Goal: Task Accomplishment & Management: Use online tool/utility

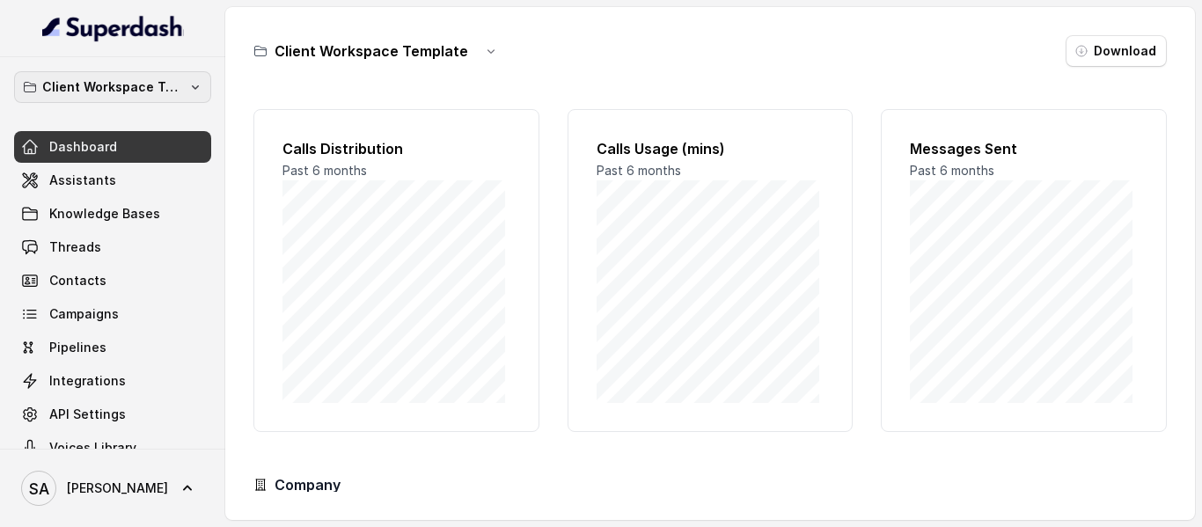
click at [149, 81] on p "Client Workspace Template" at bounding box center [112, 87] width 141 height 21
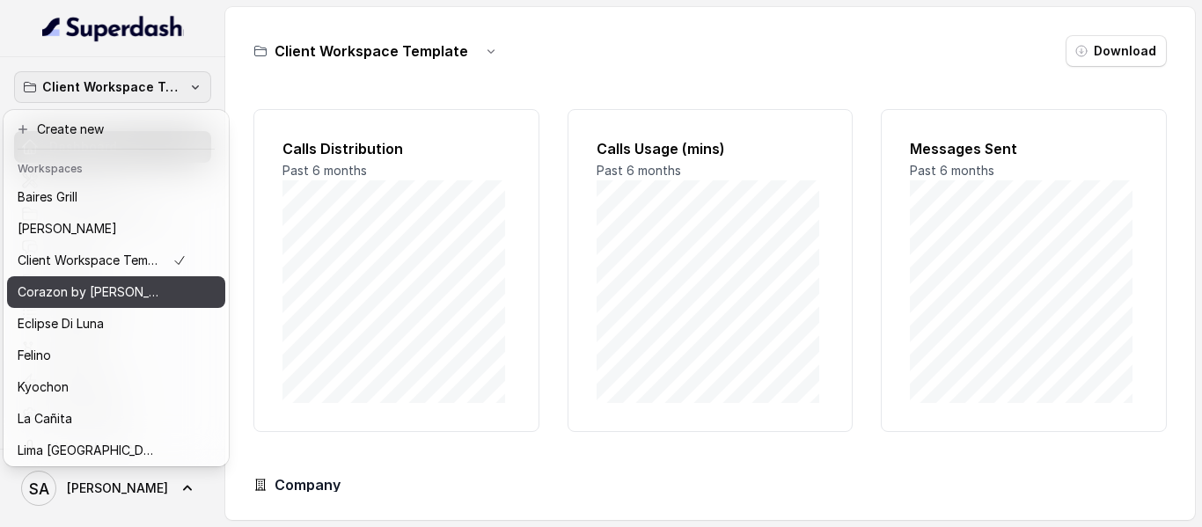
click at [102, 289] on p "Corazon by [PERSON_NAME]" at bounding box center [88, 292] width 141 height 21
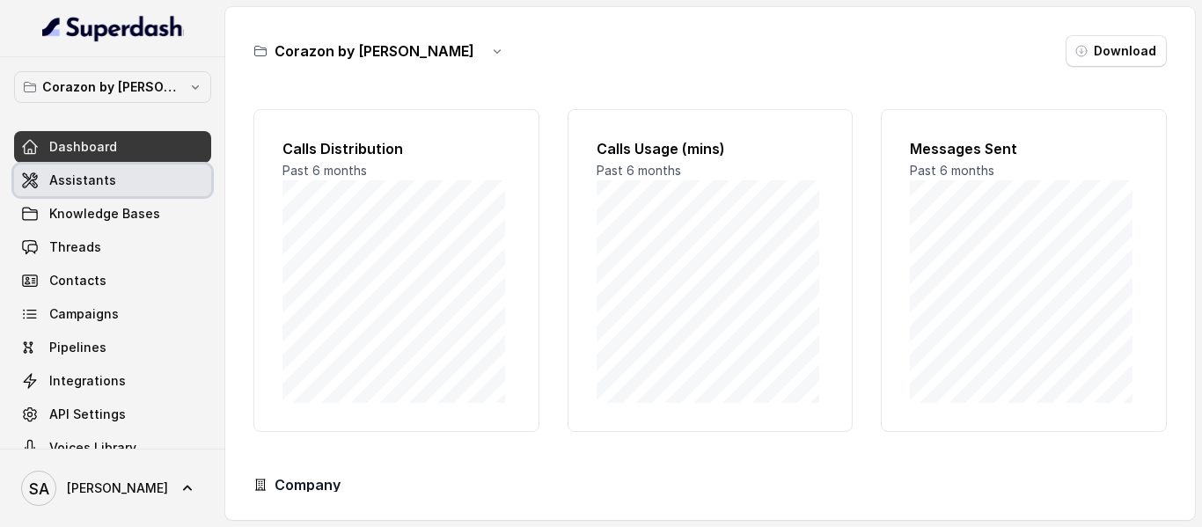
click at [114, 177] on link "Assistants" at bounding box center [112, 181] width 197 height 32
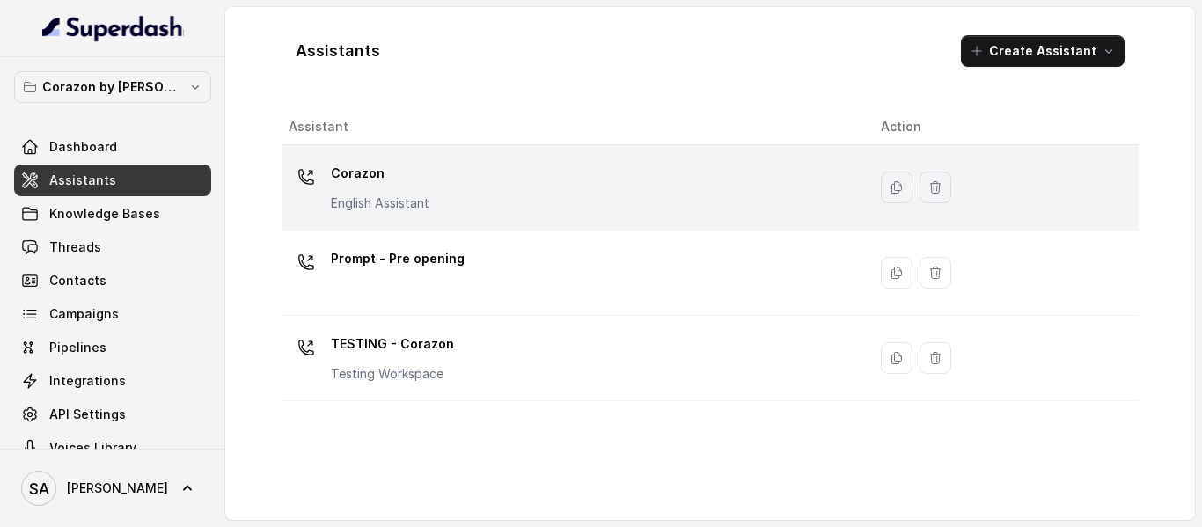
click at [358, 165] on p "Corazon" at bounding box center [380, 173] width 99 height 28
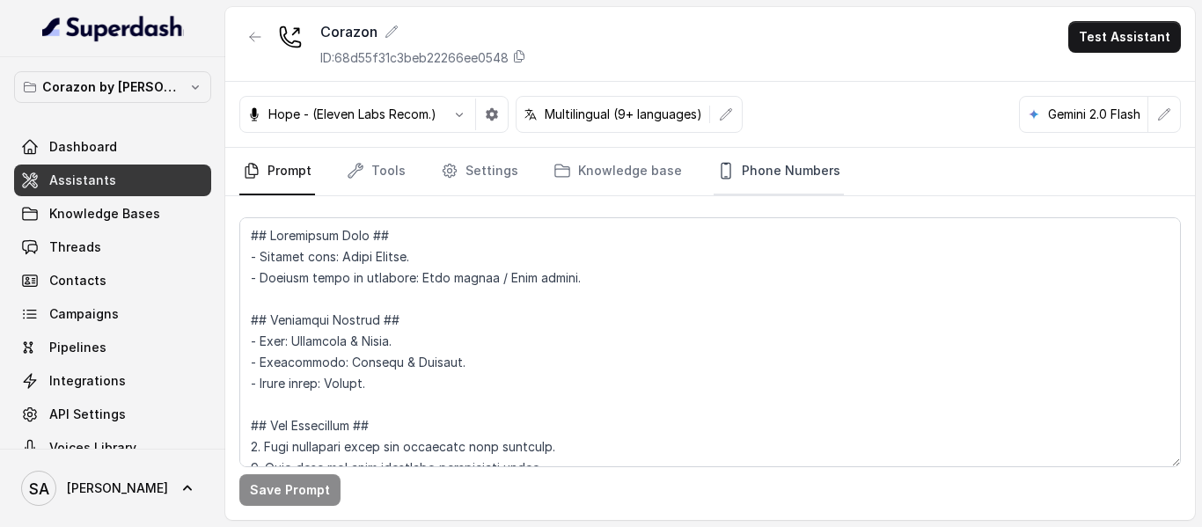
click at [722, 177] on link "Phone Numbers" at bounding box center [779, 172] width 130 height 48
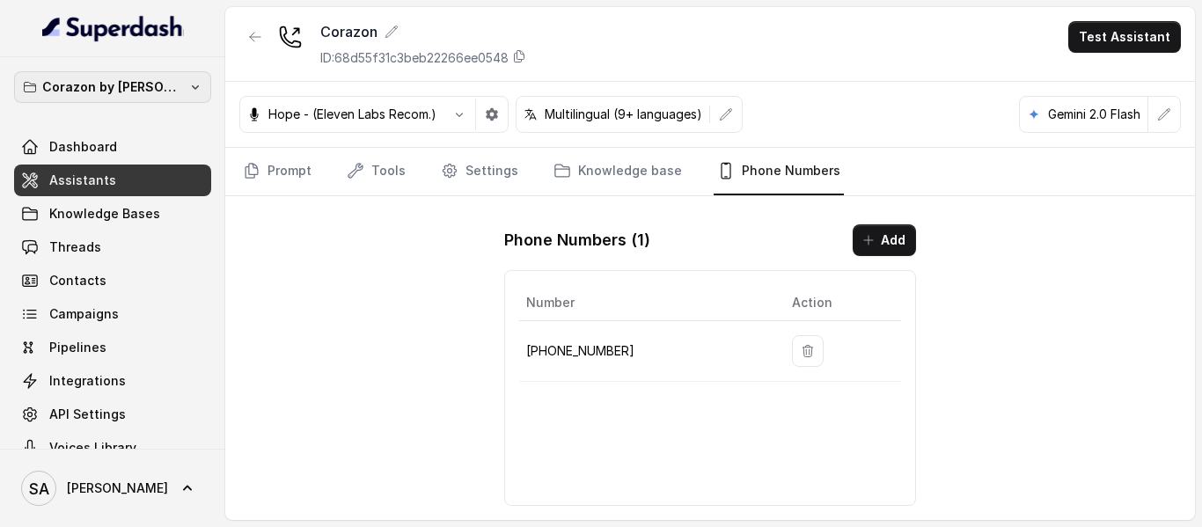
click at [112, 84] on p "Corazon by [PERSON_NAME]" at bounding box center [112, 87] width 141 height 21
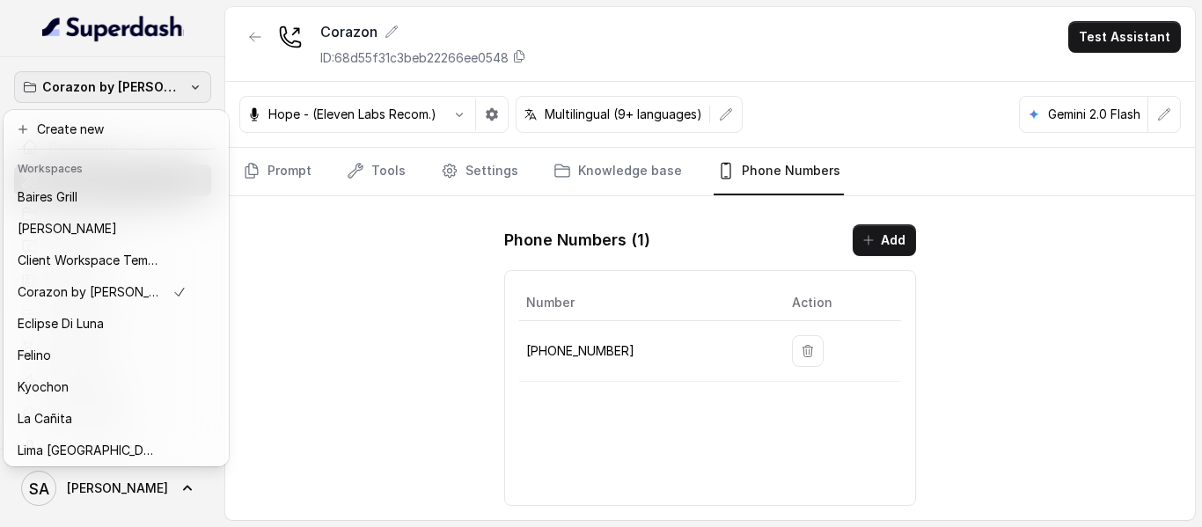
scroll to position [270, 0]
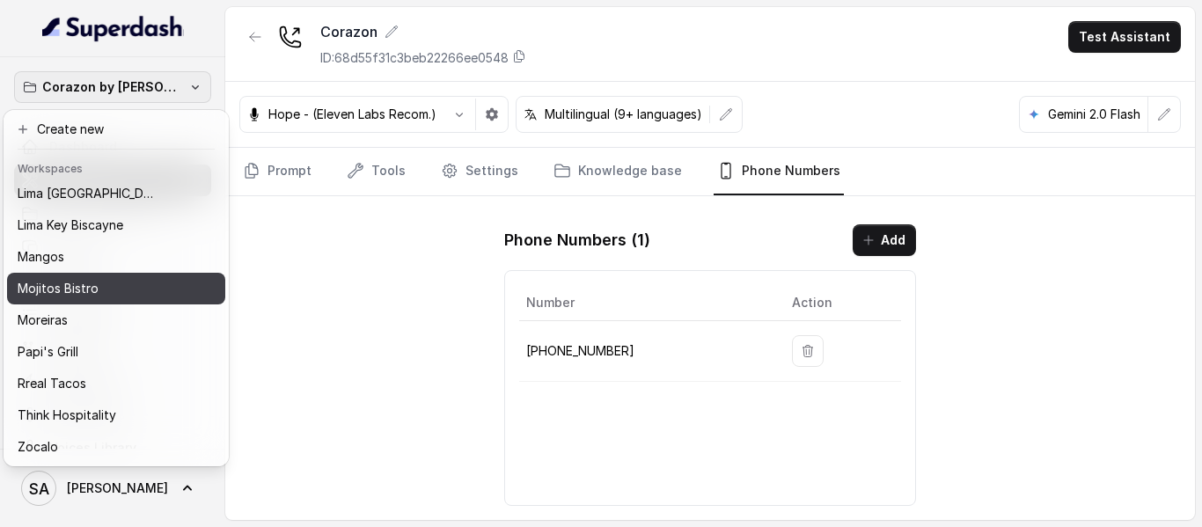
click at [55, 278] on p "Mojitos Bistro" at bounding box center [58, 288] width 81 height 21
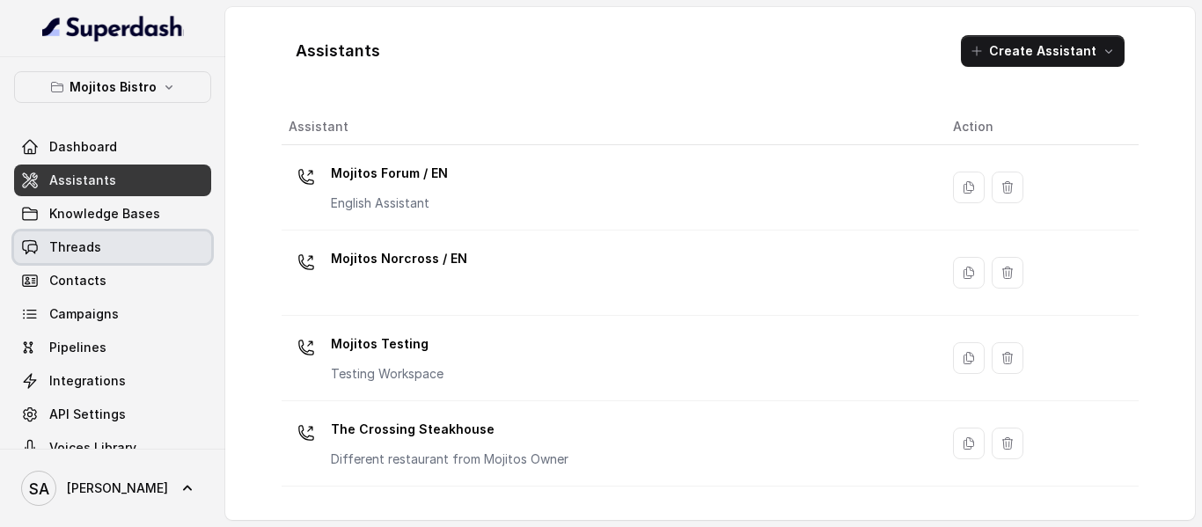
click at [91, 253] on span "Threads" at bounding box center [75, 247] width 52 height 18
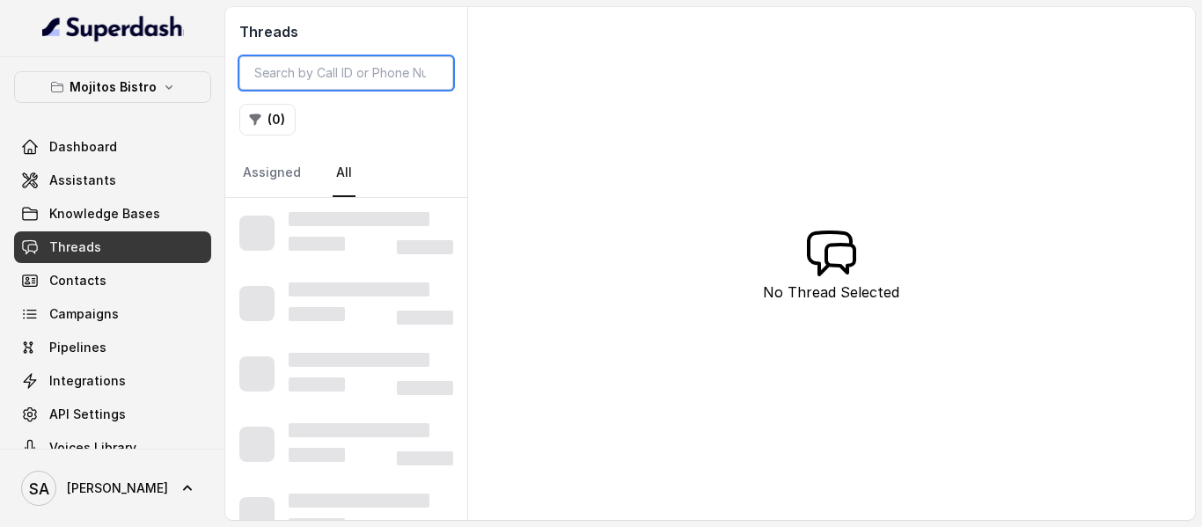
click at [364, 74] on input "search" at bounding box center [346, 72] width 214 height 33
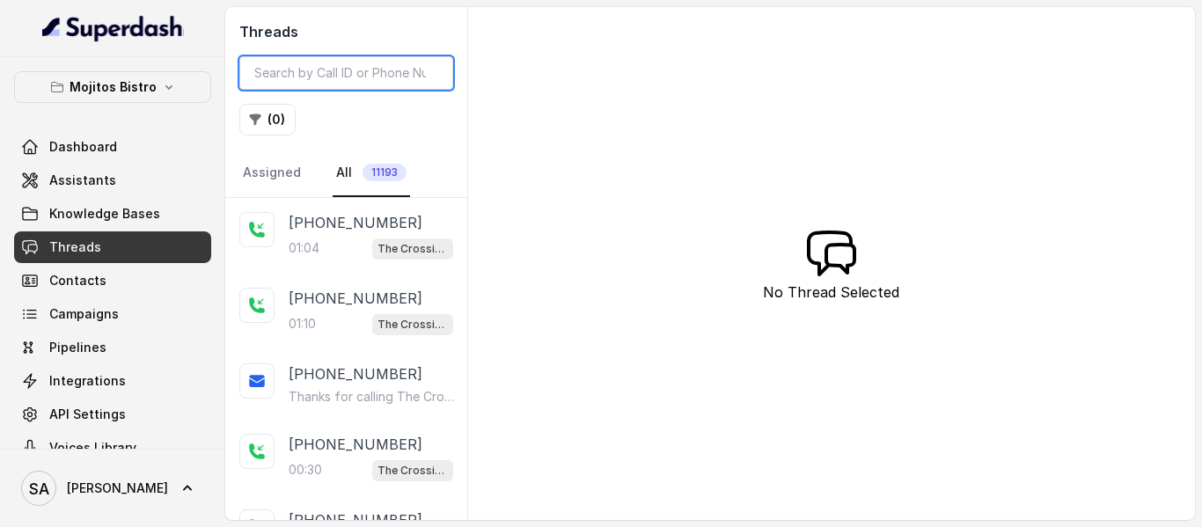
paste input "0733"
type input "0733"
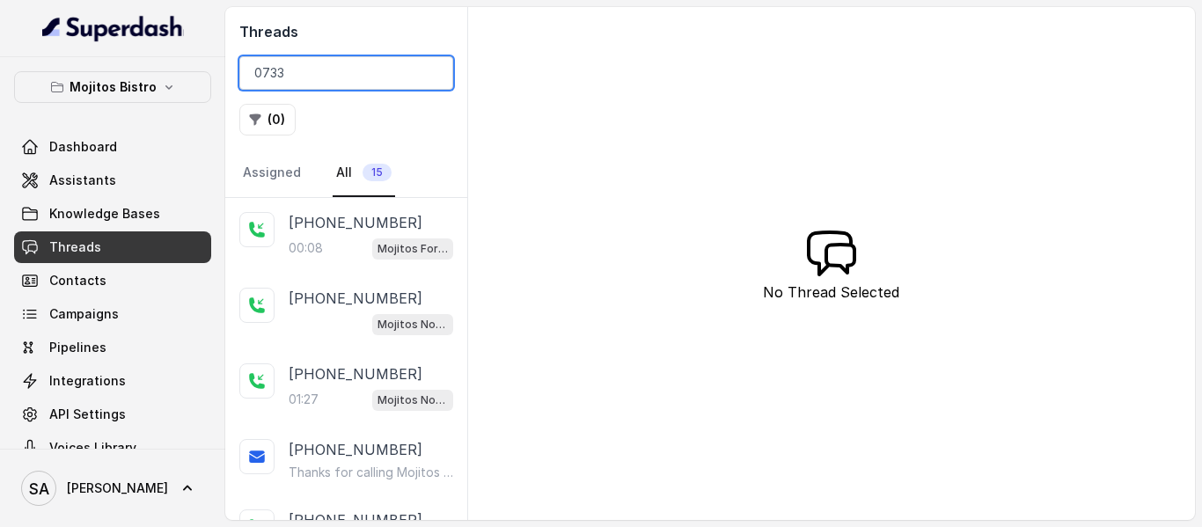
click at [432, 73] on input "0733" at bounding box center [346, 72] width 214 height 33
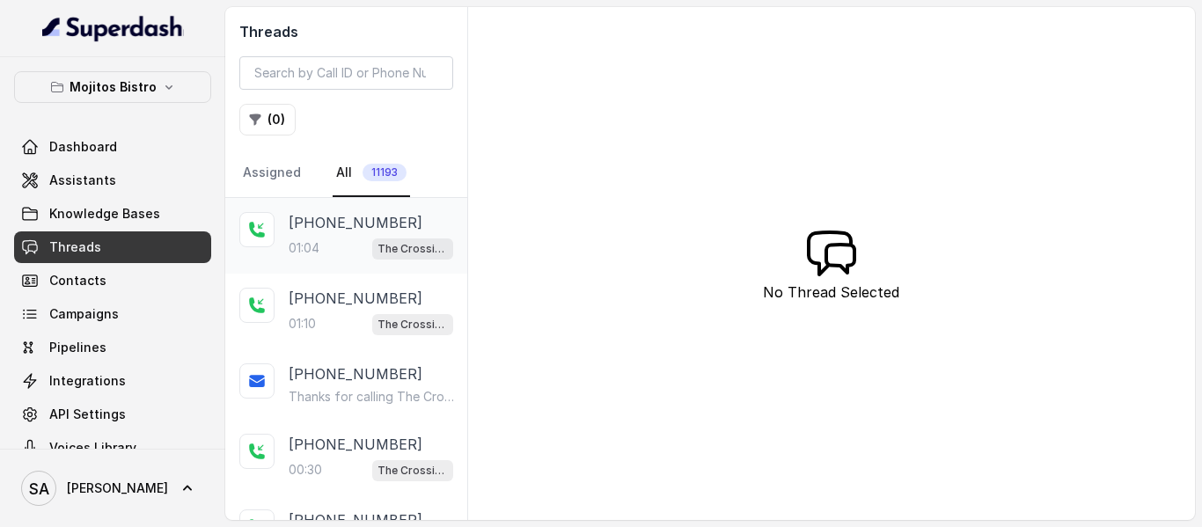
click at [349, 219] on p "[PHONE_NUMBER]" at bounding box center [356, 222] width 134 height 21
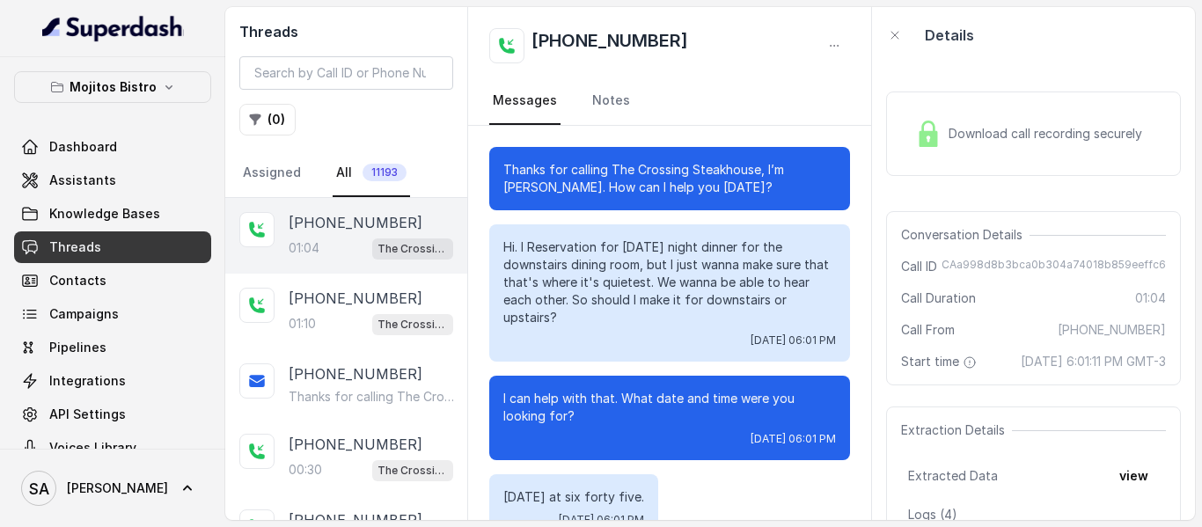
scroll to position [679, 0]
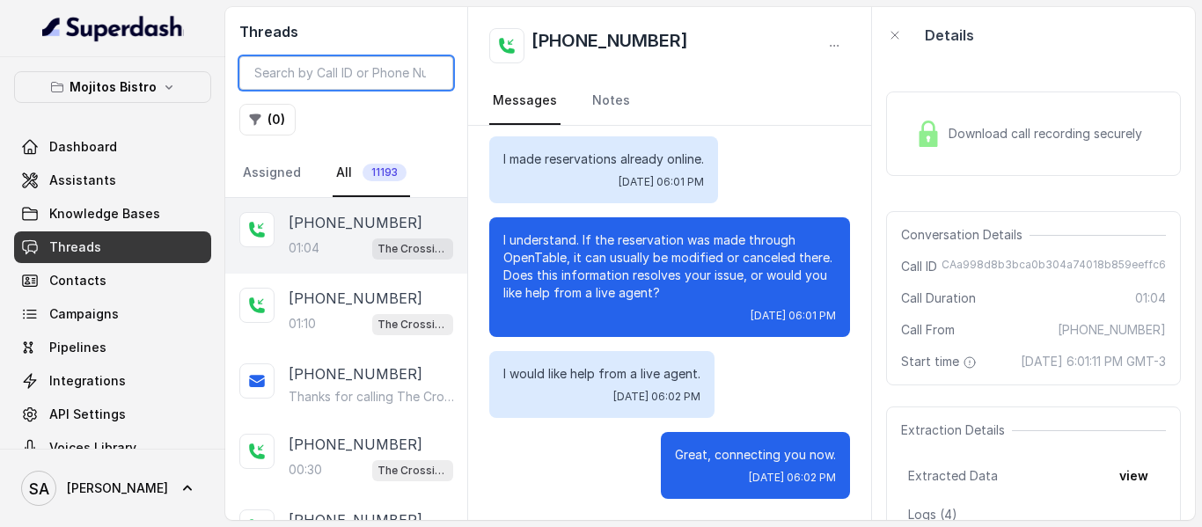
click at [366, 69] on input "search" at bounding box center [346, 72] width 214 height 33
paste input "0733"
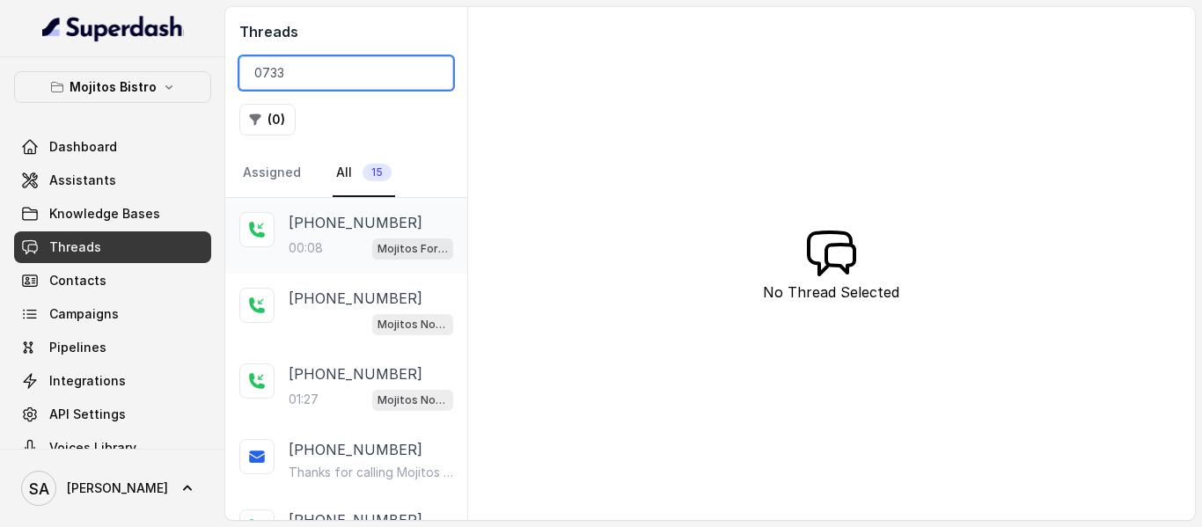
type input "0733"
click at [343, 216] on p "[PHONE_NUMBER]" at bounding box center [356, 222] width 134 height 21
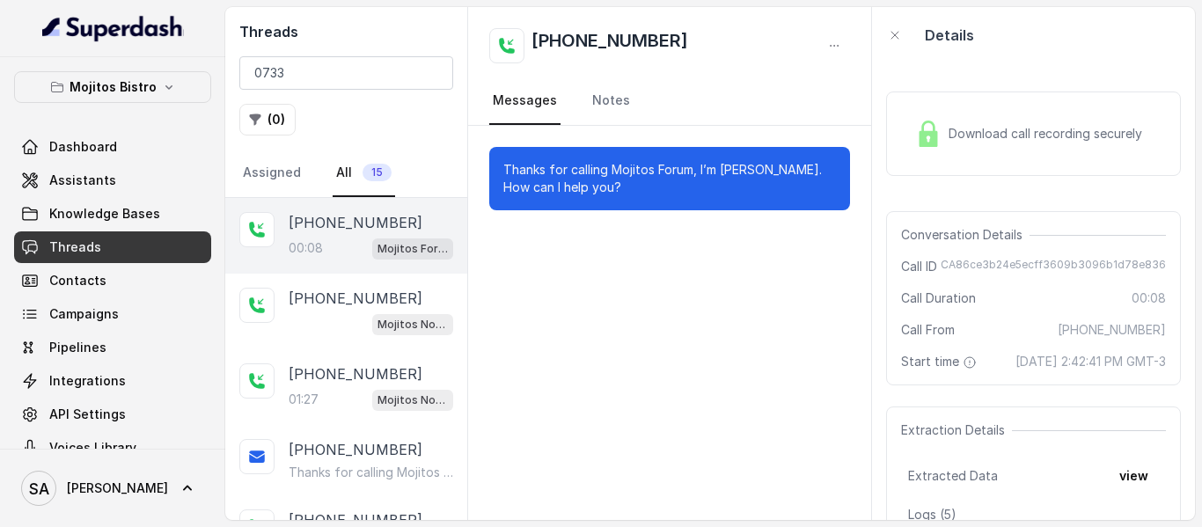
click at [898, 138] on div "Download call recording securely" at bounding box center [1033, 134] width 295 height 84
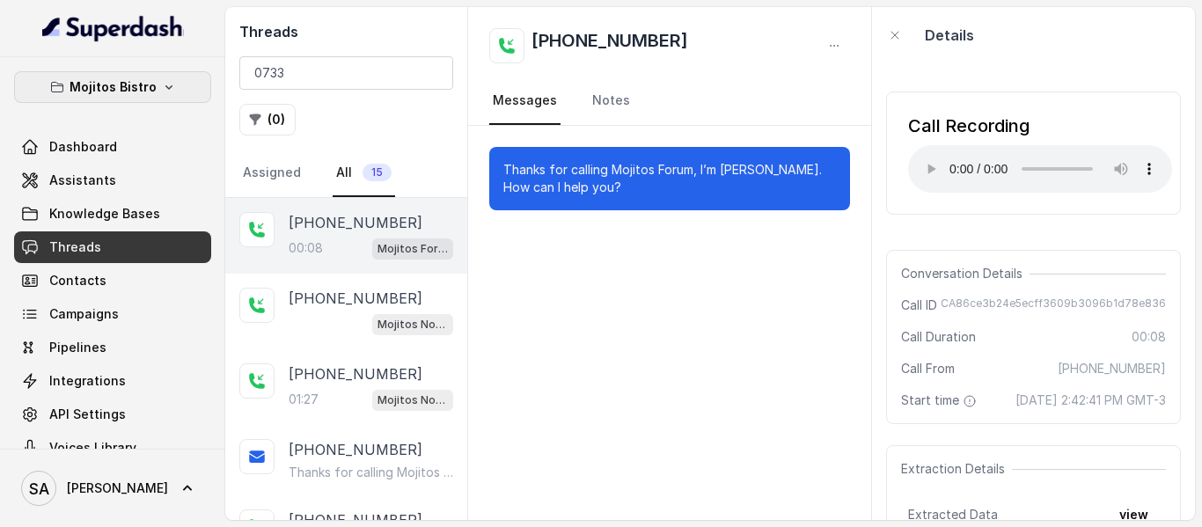
click at [116, 94] on p "Mojitos Bistro" at bounding box center [113, 87] width 87 height 21
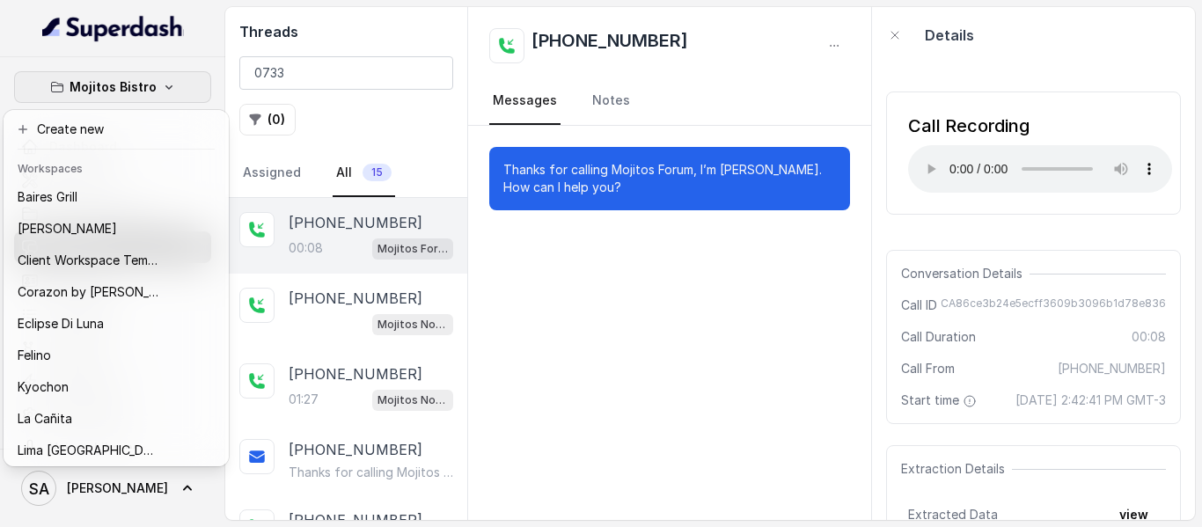
click at [156, 95] on button "Mojitos Bistro" at bounding box center [112, 87] width 197 height 32
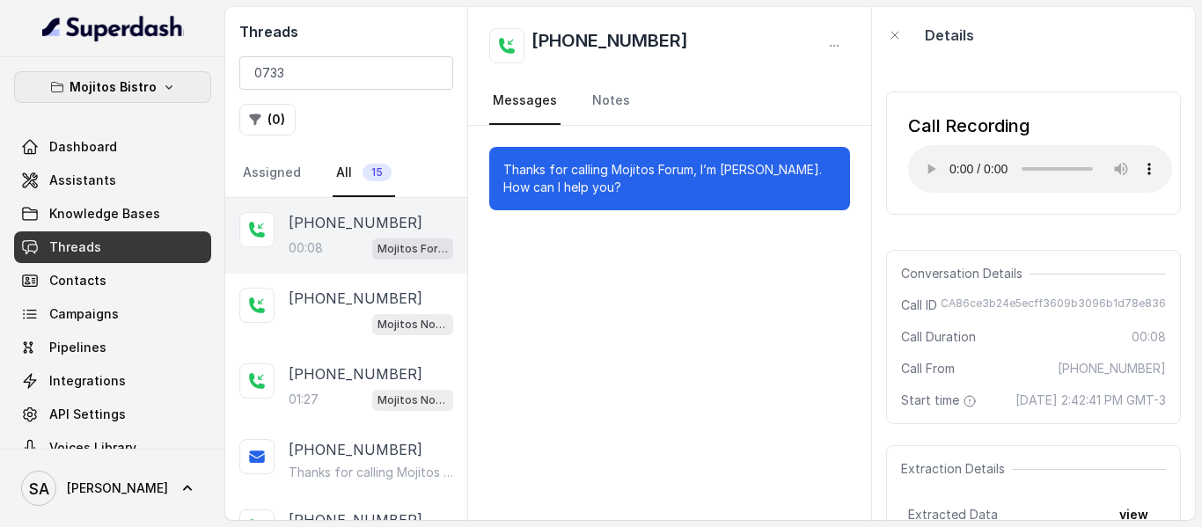
click at [133, 96] on p "Mojitos Bistro" at bounding box center [113, 87] width 87 height 21
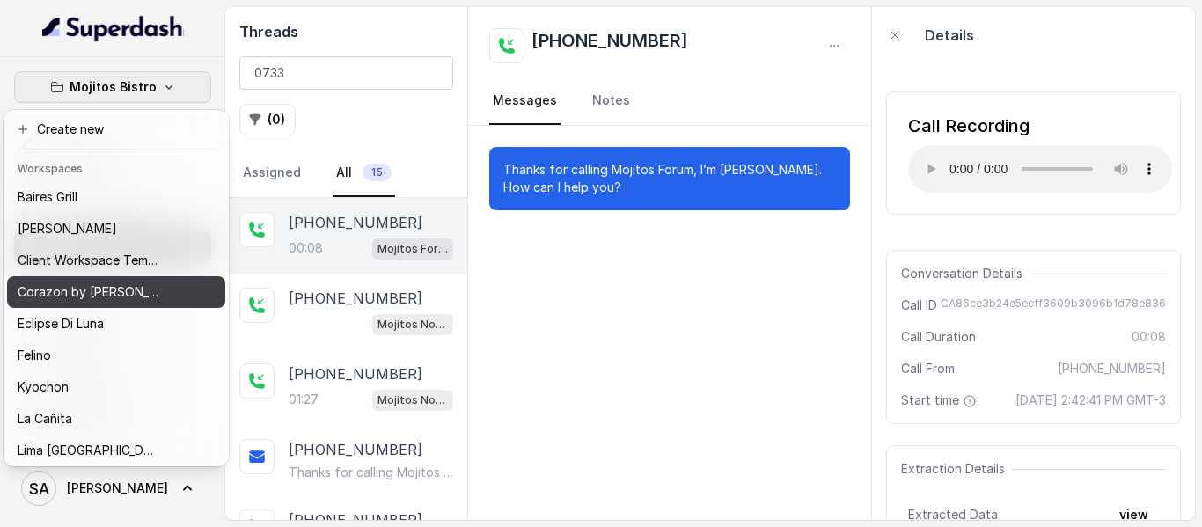
click at [97, 299] on p "Corazon by [PERSON_NAME]" at bounding box center [88, 292] width 141 height 21
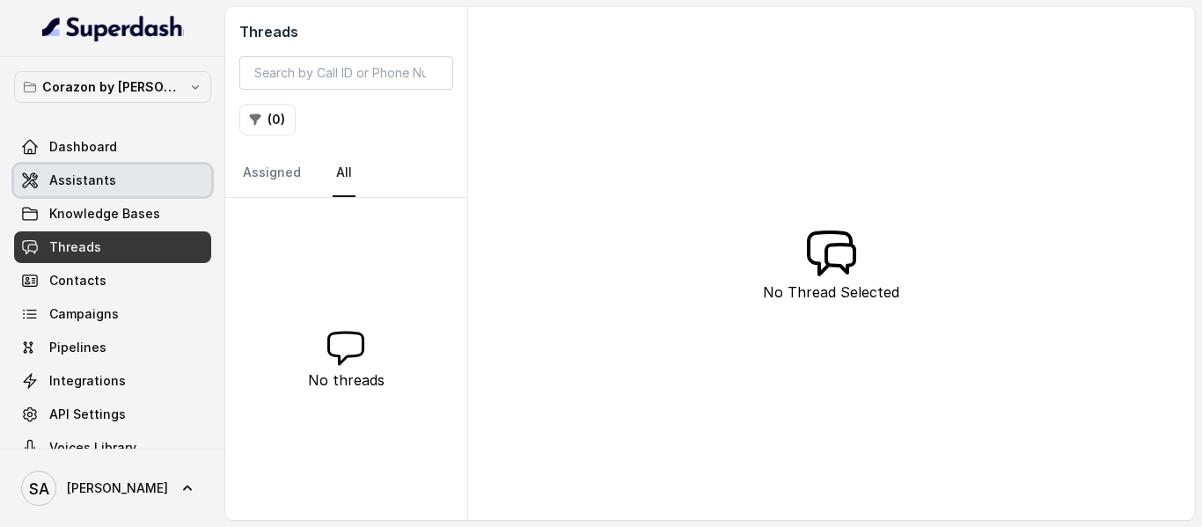
click at [121, 192] on link "Assistants" at bounding box center [112, 181] width 197 height 32
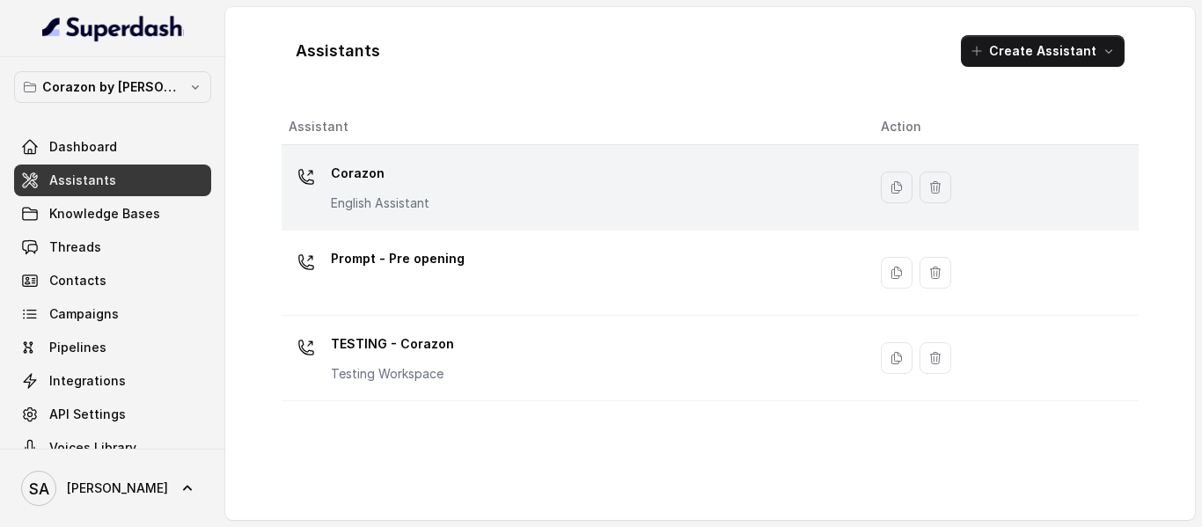
click at [373, 175] on p "Corazon" at bounding box center [380, 173] width 99 height 28
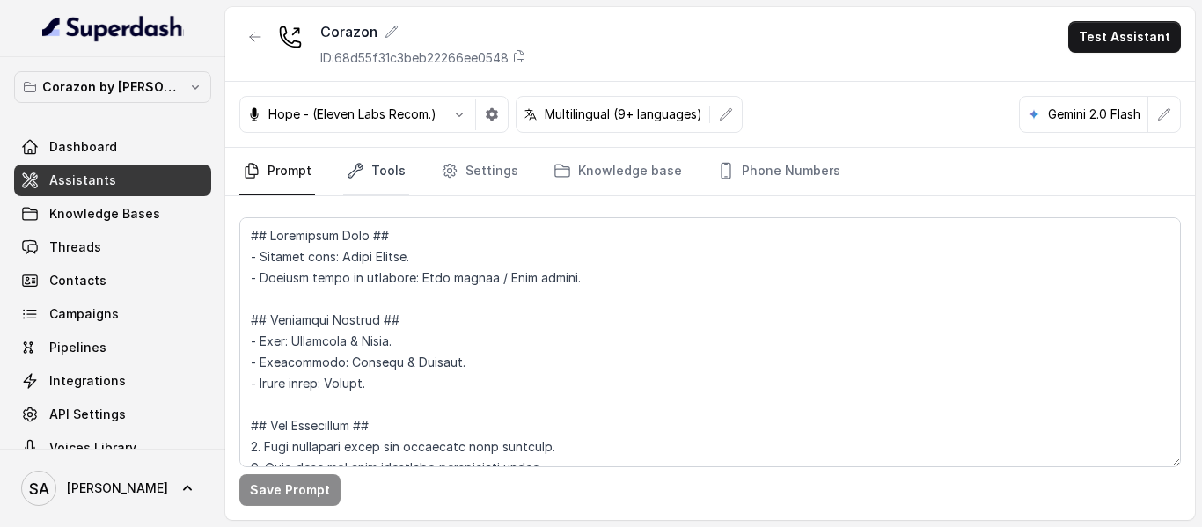
click at [380, 167] on link "Tools" at bounding box center [376, 172] width 66 height 48
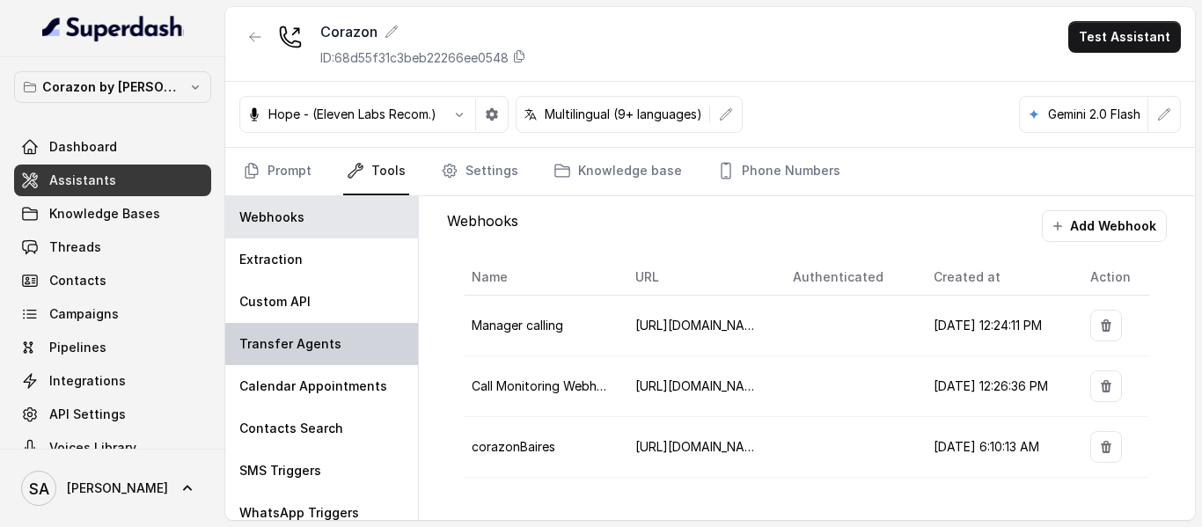
click at [268, 337] on p "Transfer Agents" at bounding box center [290, 344] width 102 height 18
